Goal: Task Accomplishment & Management: Complete application form

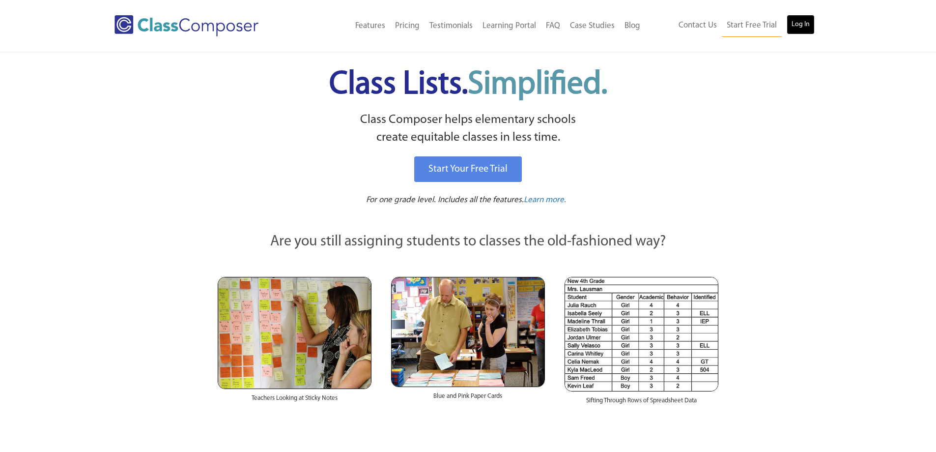
click at [800, 24] on link "Log In" at bounding box center [801, 25] width 28 height 20
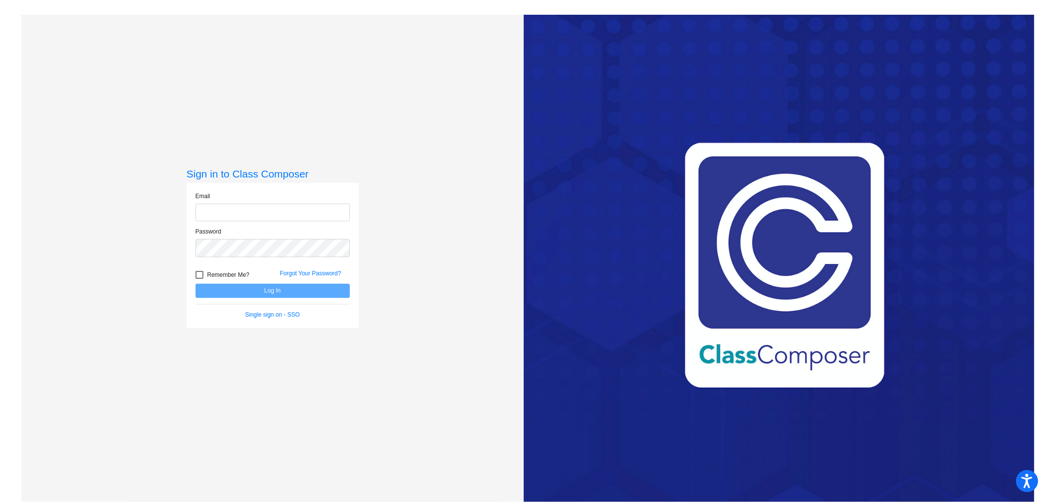
click at [261, 219] on input "email" at bounding box center [273, 212] width 154 height 18
type input "[EMAIL_ADDRESS][DOMAIN_NAME]"
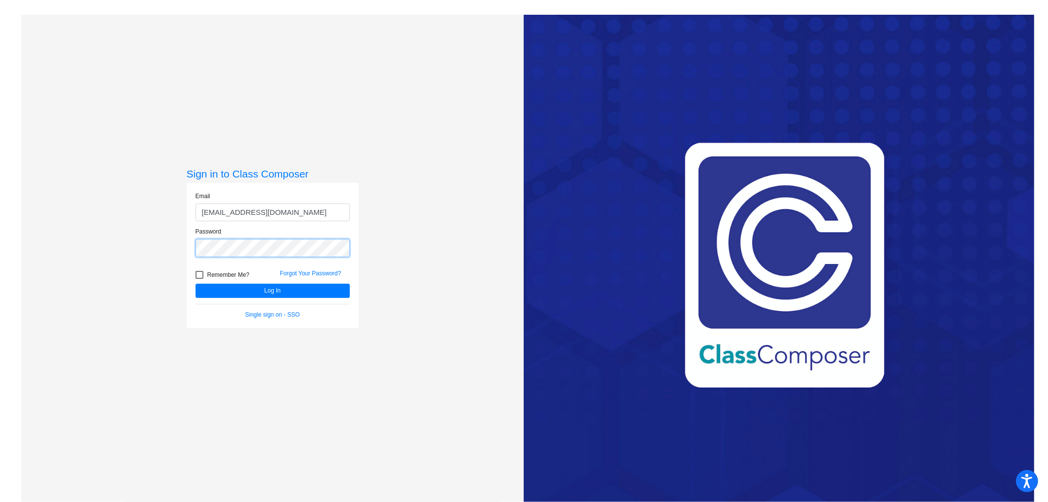
click at [196, 284] on button "Log In" at bounding box center [273, 291] width 154 height 14
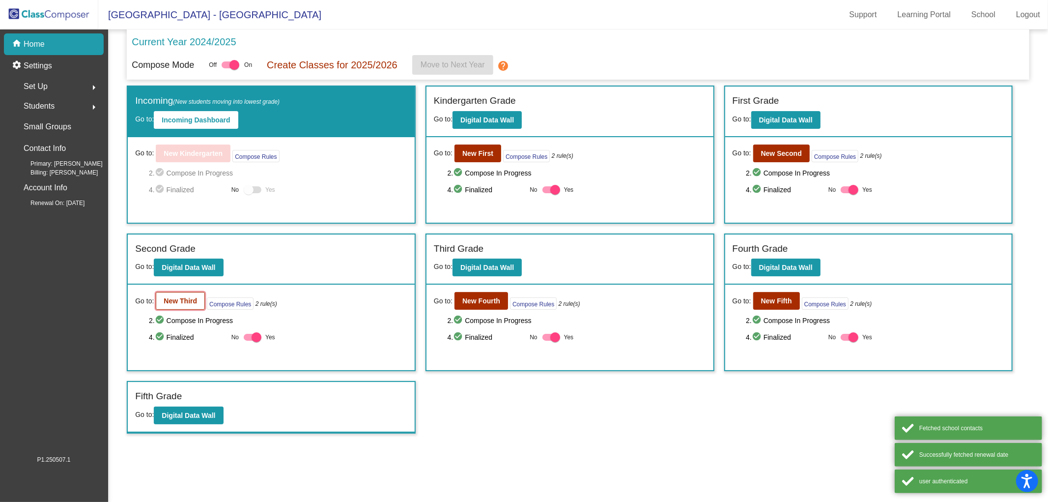
click at [184, 299] on b "New Third" at bounding box center [180, 301] width 33 height 8
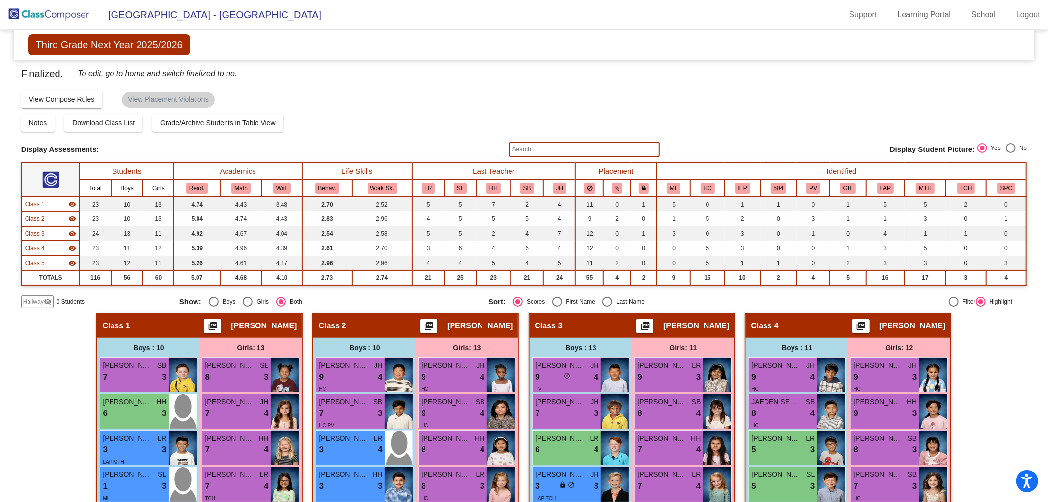
drag, startPoint x: 1043, startPoint y: 136, endPoint x: 1045, endPoint y: 157, distance: 21.7
click at [1045, 157] on mat-sidenav-content "Third Grade Next Year 2025/2026 Edit Composition Off On Incoming Digital Data W…" at bounding box center [524, 265] width 1048 height 472
drag, startPoint x: 996, startPoint y: 100, endPoint x: 1005, endPoint y: 100, distance: 8.9
click at [995, 100] on div "Compose Start Over Submit Classes Compose has been finalized Check for Incomple…" at bounding box center [524, 98] width 1007 height 19
click at [39, 11] on img at bounding box center [49, 14] width 98 height 29
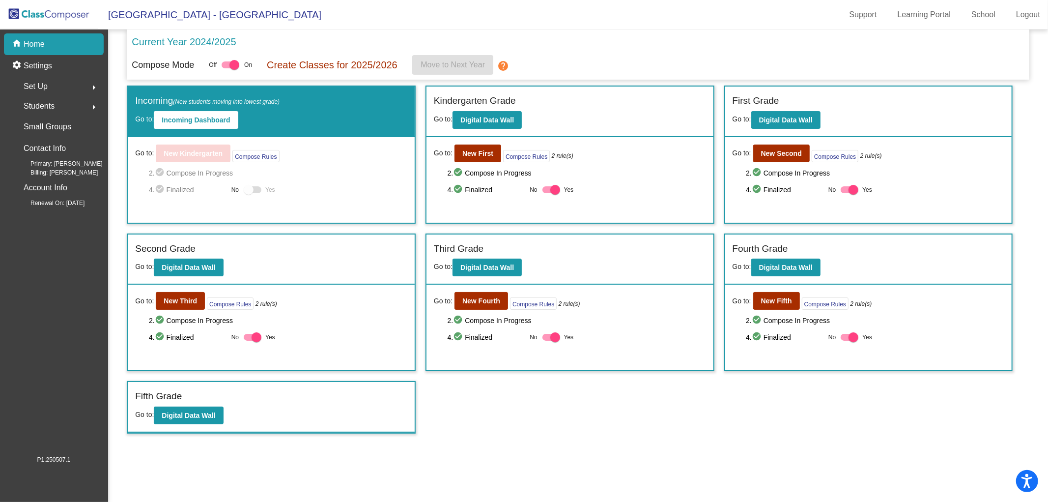
click at [252, 337] on div at bounding box center [257, 337] width 10 height 10
click at [249, 341] on input "Yes" at bounding box center [248, 341] width 0 height 0
checkbox input "false"
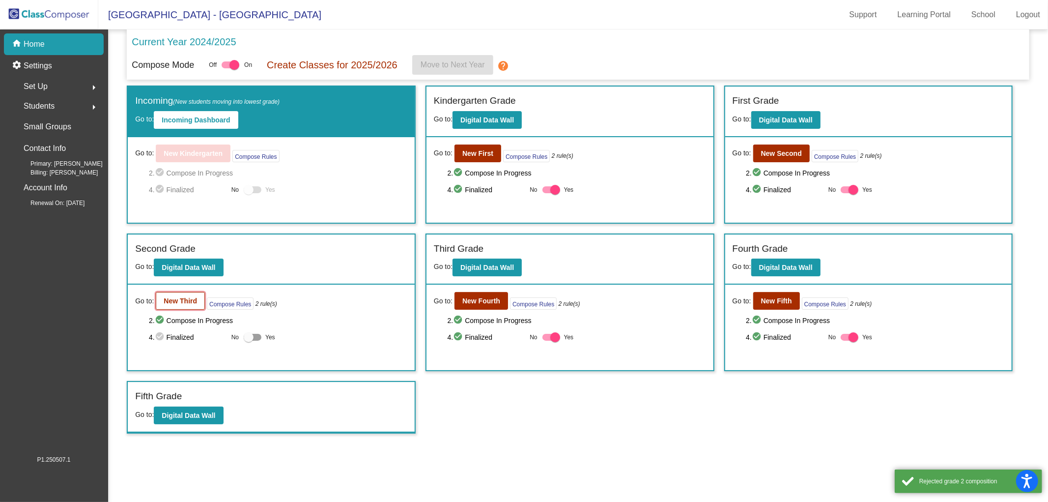
click at [190, 299] on b "New Third" at bounding box center [180, 301] width 33 height 8
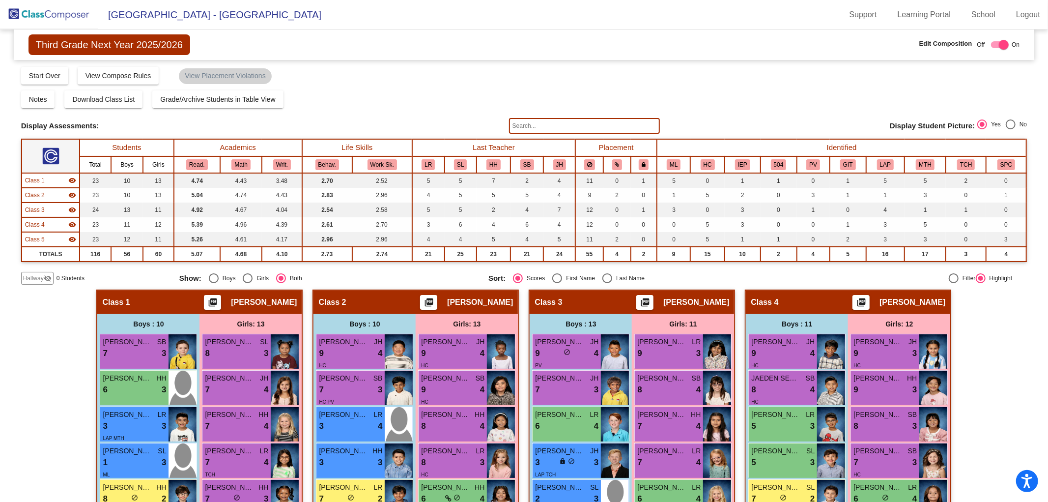
click at [33, 277] on span "Hallway" at bounding box center [33, 278] width 21 height 9
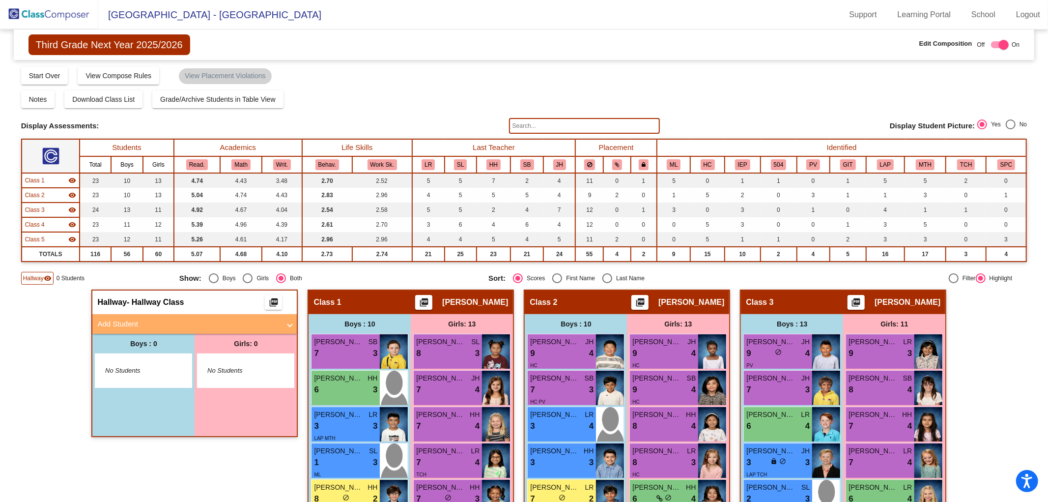
click at [133, 320] on mat-panel-title "Add Student" at bounding box center [188, 323] width 183 height 11
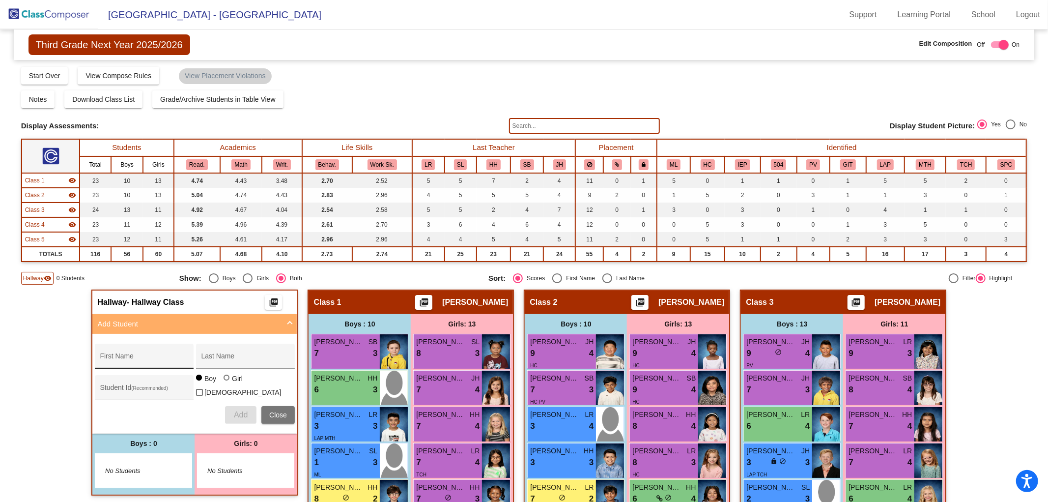
click at [126, 356] on input "First Name" at bounding box center [144, 360] width 88 height 8
type input "[PERSON_NAME]"
type input "BLACK"
click at [101, 390] on input "Student Id (Recommended)" at bounding box center [144, 391] width 88 height 8
type input "0639003"
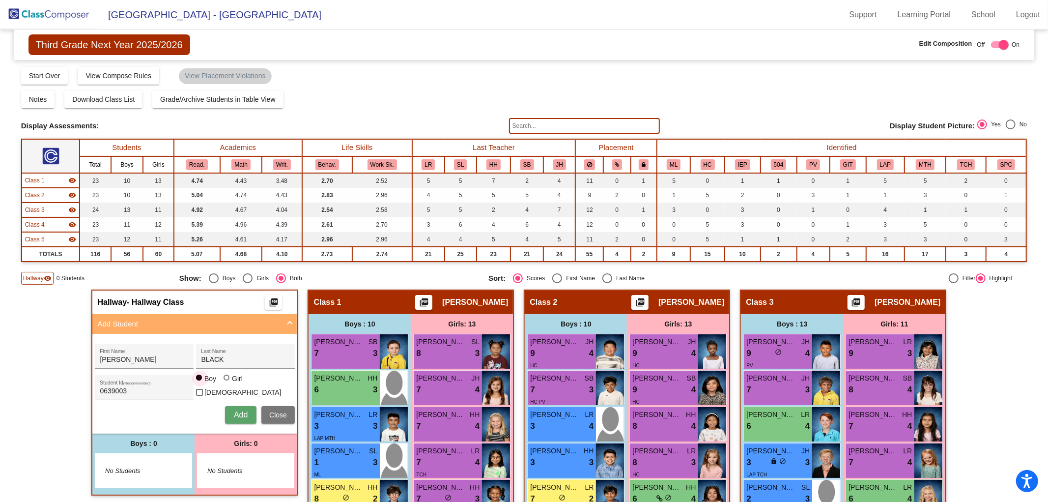
click at [225, 380] on div at bounding box center [227, 378] width 6 height 6
click at [227, 382] on input "Girl" at bounding box center [227, 382] width 0 height 0
radio input "true"
click at [238, 413] on span "Add" at bounding box center [241, 414] width 14 height 8
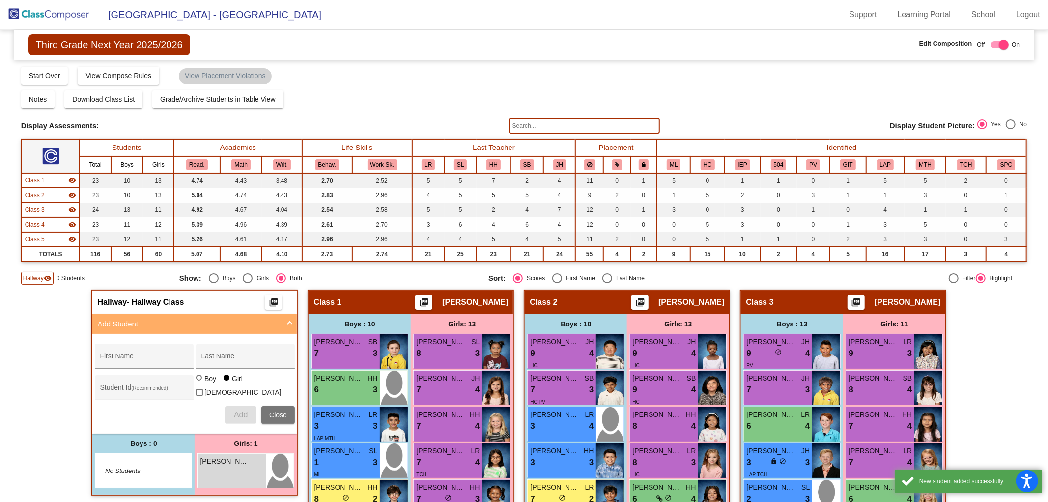
click at [274, 411] on span "Close" at bounding box center [278, 415] width 18 height 8
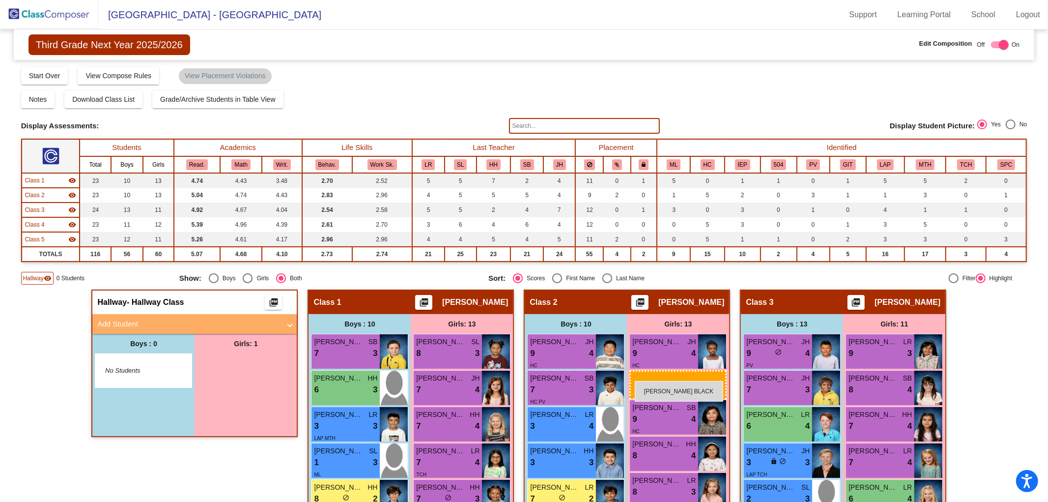
drag, startPoint x: 214, startPoint y: 374, endPoint x: 635, endPoint y: 381, distance: 420.8
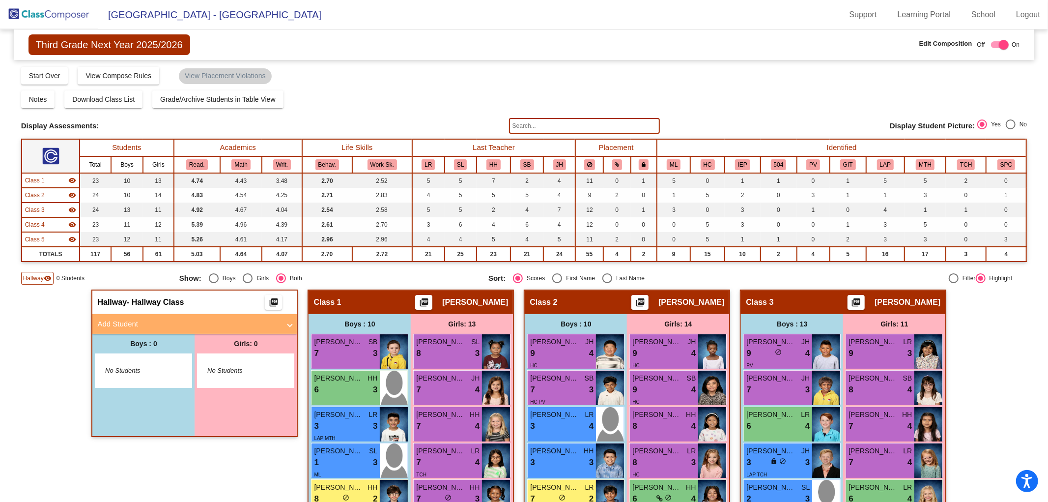
click at [56, 9] on img at bounding box center [49, 14] width 98 height 29
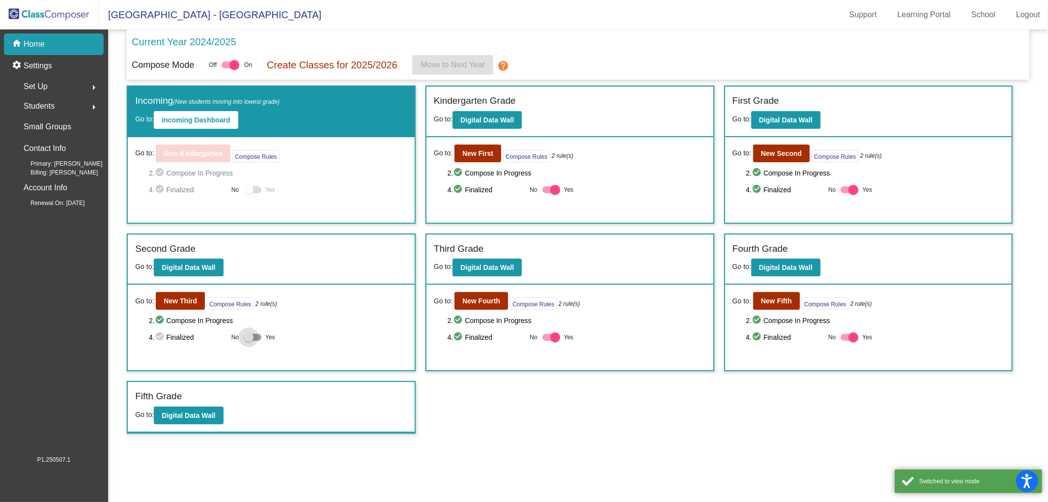
click at [248, 336] on div at bounding box center [249, 337] width 10 height 10
click at [248, 341] on input "Yes" at bounding box center [248, 341] width 0 height 0
checkbox input "true"
drag, startPoint x: 37, startPoint y: 10, endPoint x: 31, endPoint y: 7, distance: 6.6
click at [37, 10] on img at bounding box center [49, 14] width 98 height 29
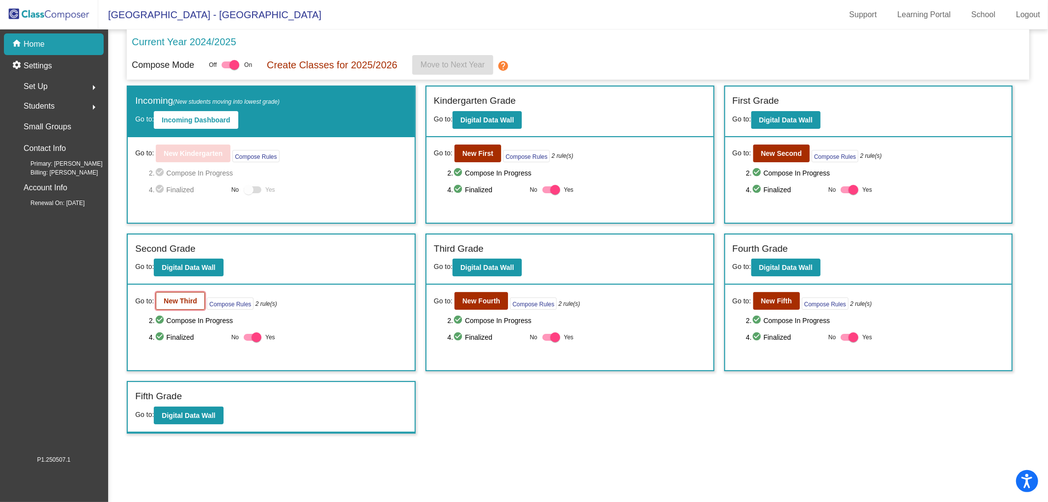
click at [180, 302] on b "New Third" at bounding box center [180, 301] width 33 height 8
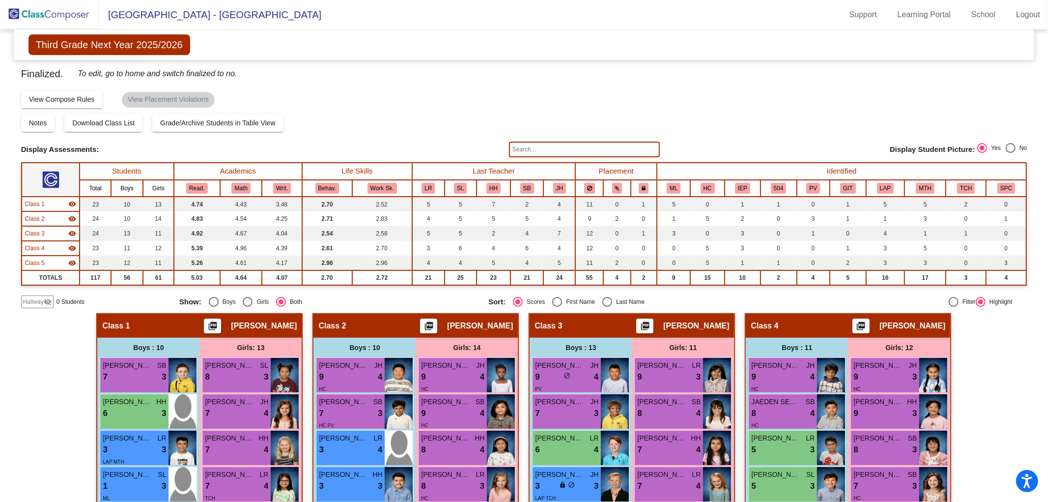
click at [41, 19] on img at bounding box center [49, 14] width 98 height 29
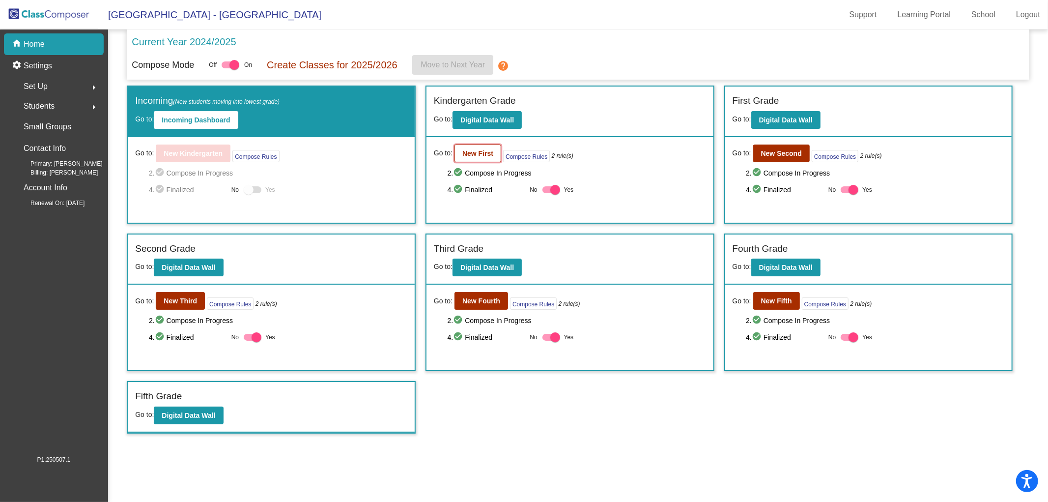
click at [487, 154] on b "New First" at bounding box center [477, 153] width 31 height 8
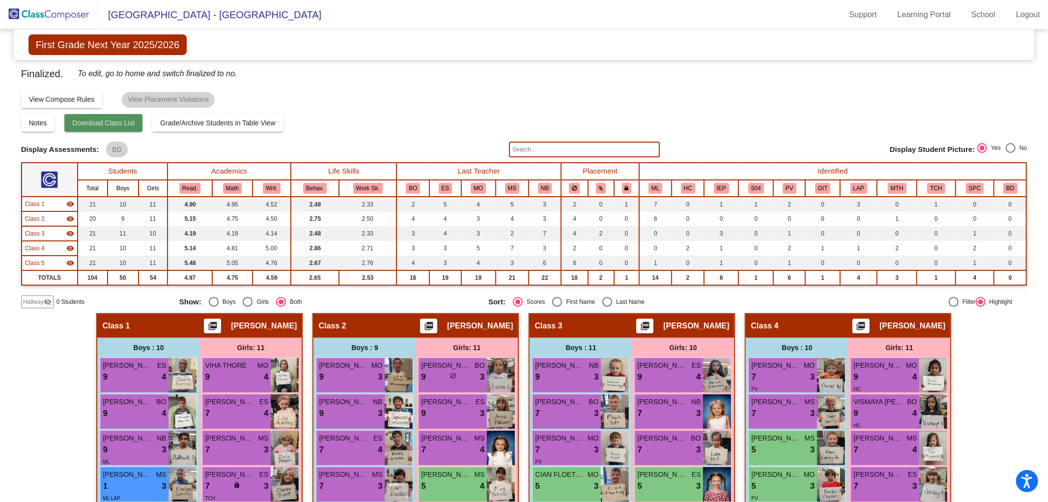
click at [112, 121] on span "Download Class List" at bounding box center [103, 123] width 62 height 8
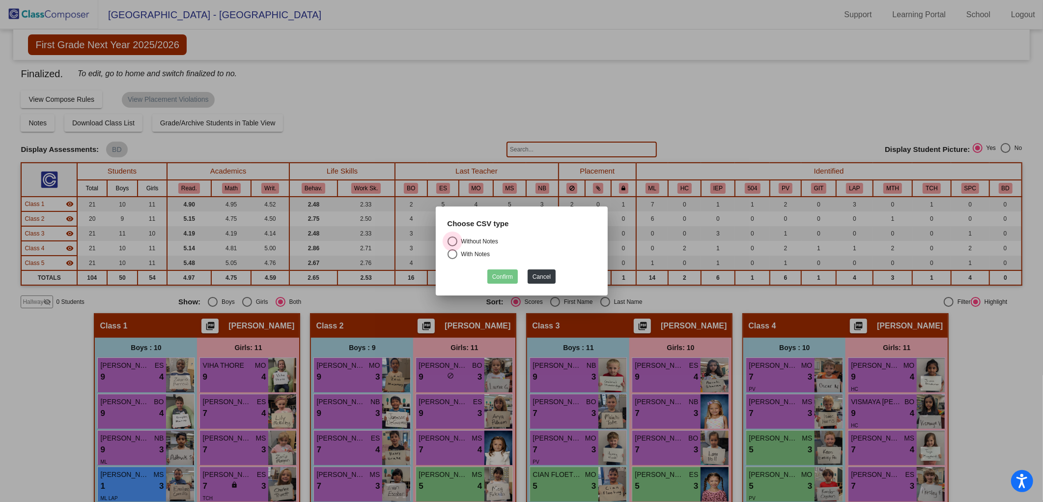
click at [453, 244] on div "Select an option" at bounding box center [453, 241] width 10 height 10
click at [453, 246] on input "Without Notes" at bounding box center [452, 246] width 0 height 0
radio input "true"
click at [494, 272] on button "Confirm" at bounding box center [503, 276] width 30 height 14
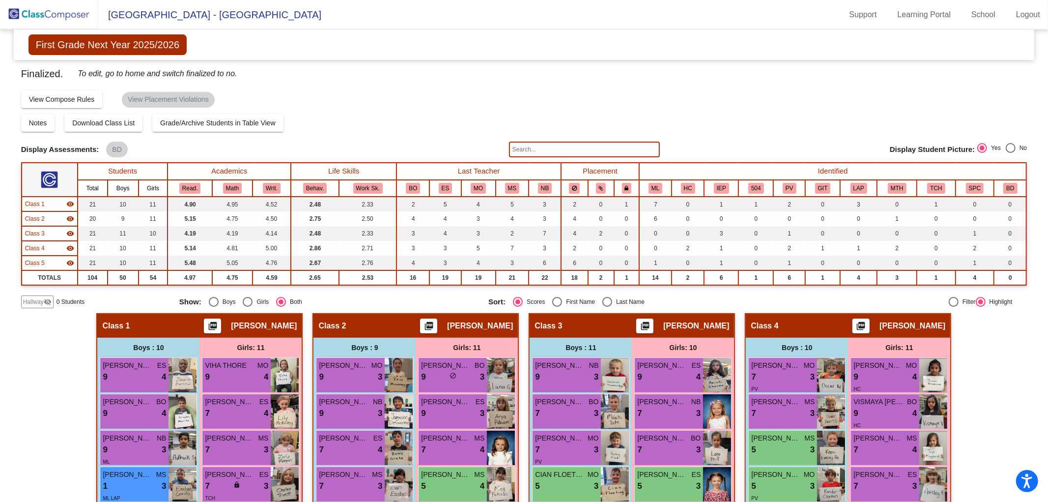
click at [53, 17] on img at bounding box center [49, 14] width 98 height 29
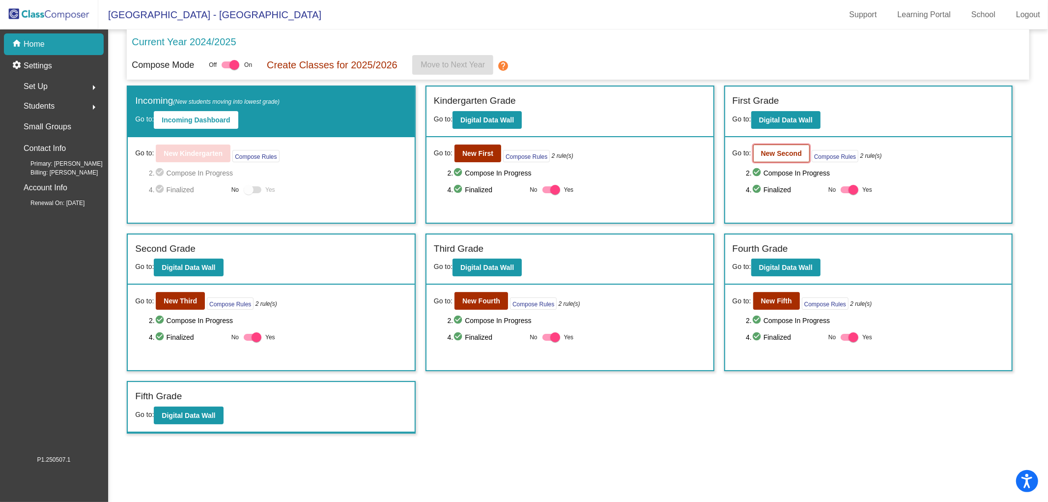
click at [772, 155] on b "New Second" at bounding box center [781, 153] width 41 height 8
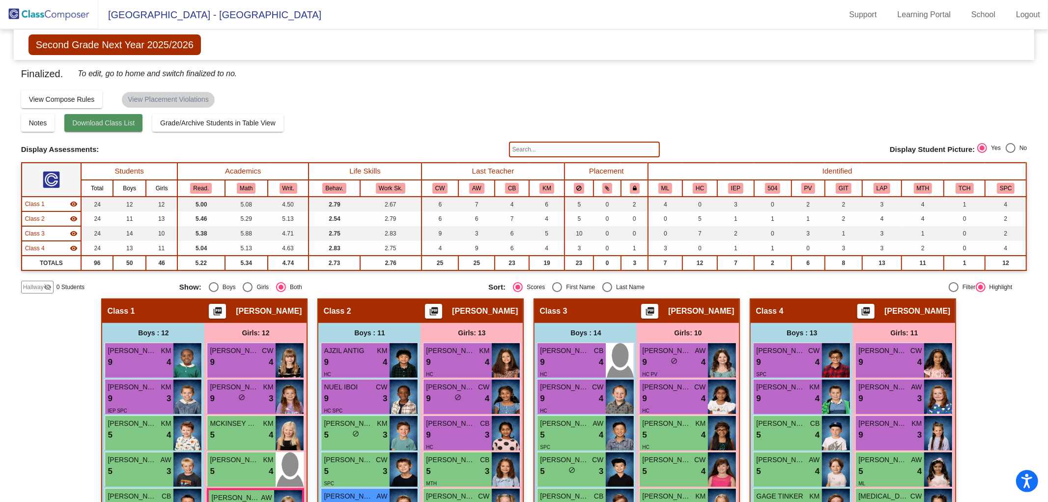
click at [88, 124] on span "Download Class List" at bounding box center [103, 123] width 62 height 8
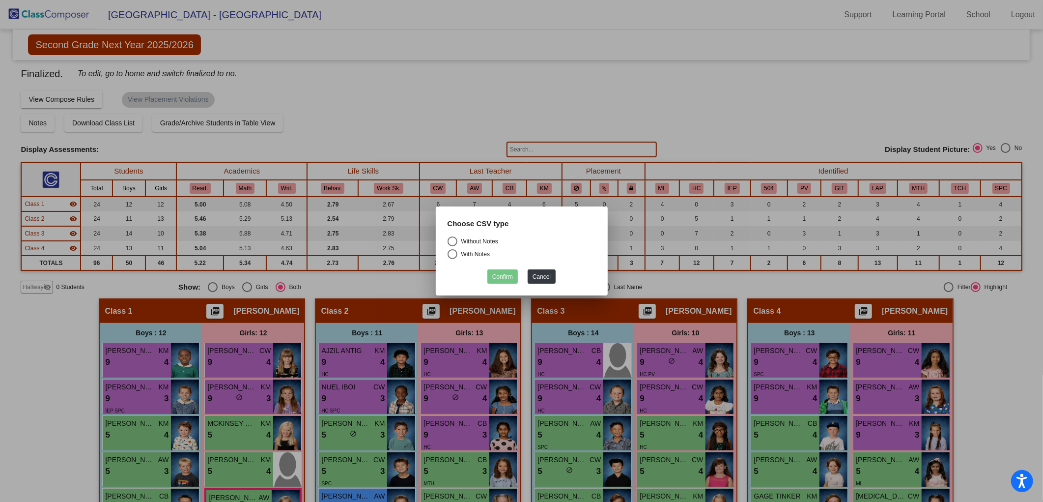
click at [457, 243] on div "Select an option" at bounding box center [453, 241] width 10 height 10
click at [453, 246] on input "Without Notes" at bounding box center [452, 246] width 0 height 0
radio input "true"
click at [504, 286] on mat-dialog-container "Choose CSV type Without Notes With Notes Confirm Cancel" at bounding box center [522, 250] width 172 height 89
click at [502, 278] on button "Confirm" at bounding box center [503, 276] width 30 height 14
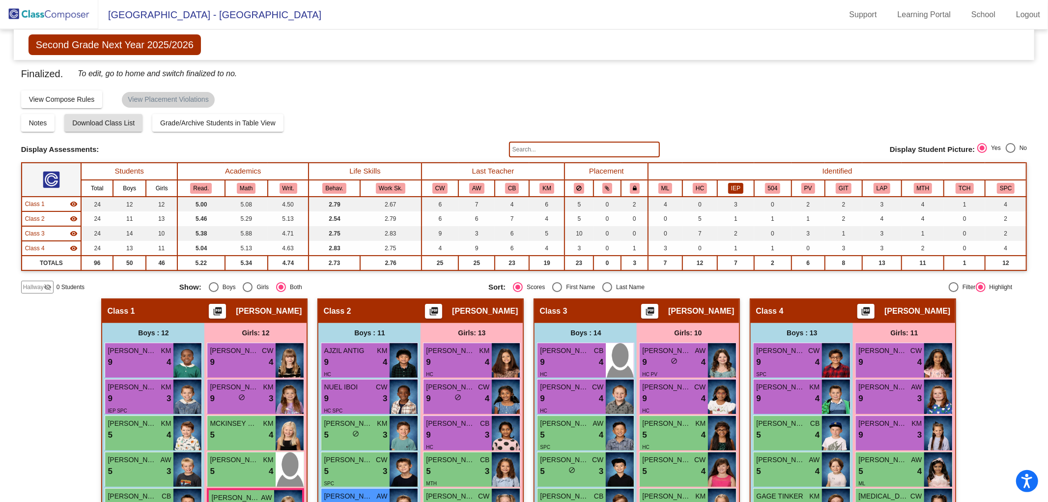
click at [728, 188] on button "IEP" at bounding box center [735, 188] width 15 height 11
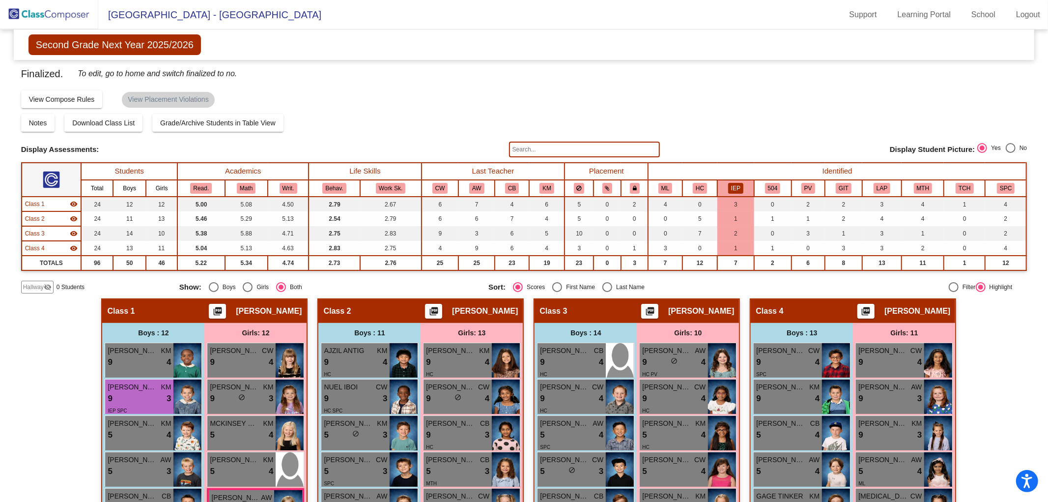
click at [69, 11] on img at bounding box center [49, 14] width 98 height 29
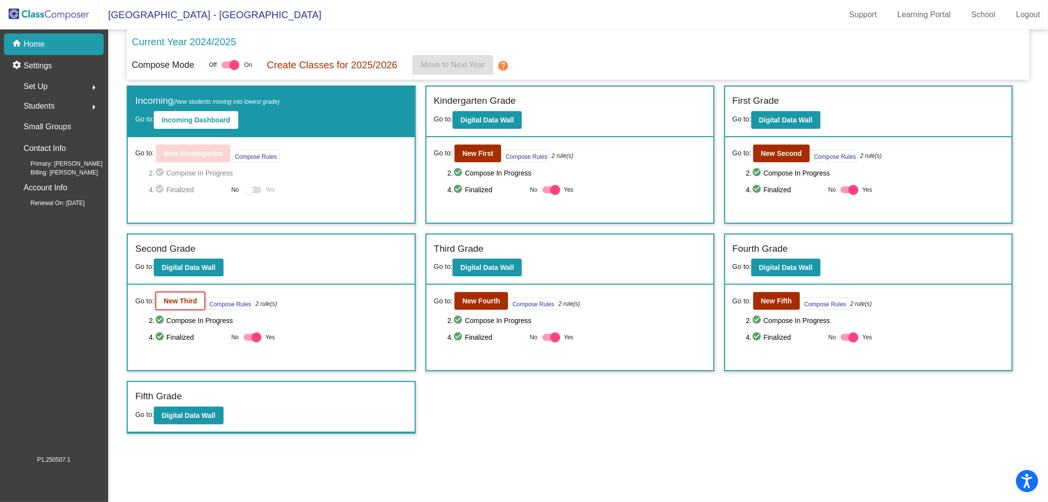
click at [174, 304] on button "New Third" at bounding box center [180, 301] width 49 height 18
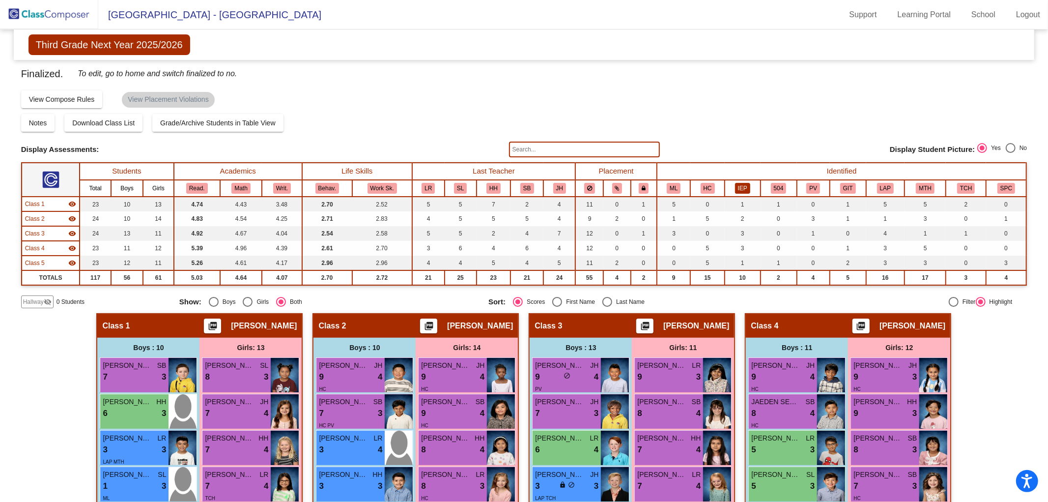
click at [740, 187] on button "IEP" at bounding box center [742, 188] width 15 height 11
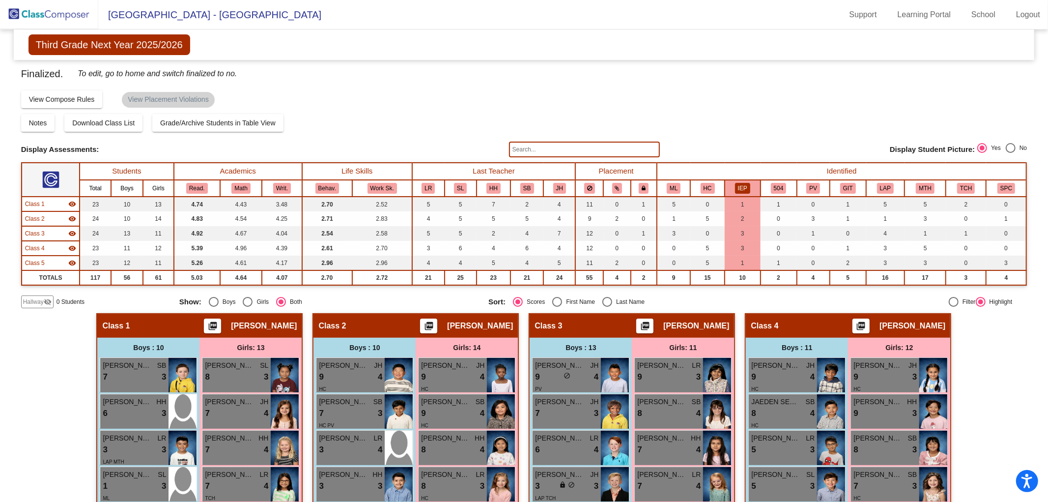
click at [75, 15] on img at bounding box center [49, 14] width 98 height 29
